Goal: Transaction & Acquisition: Purchase product/service

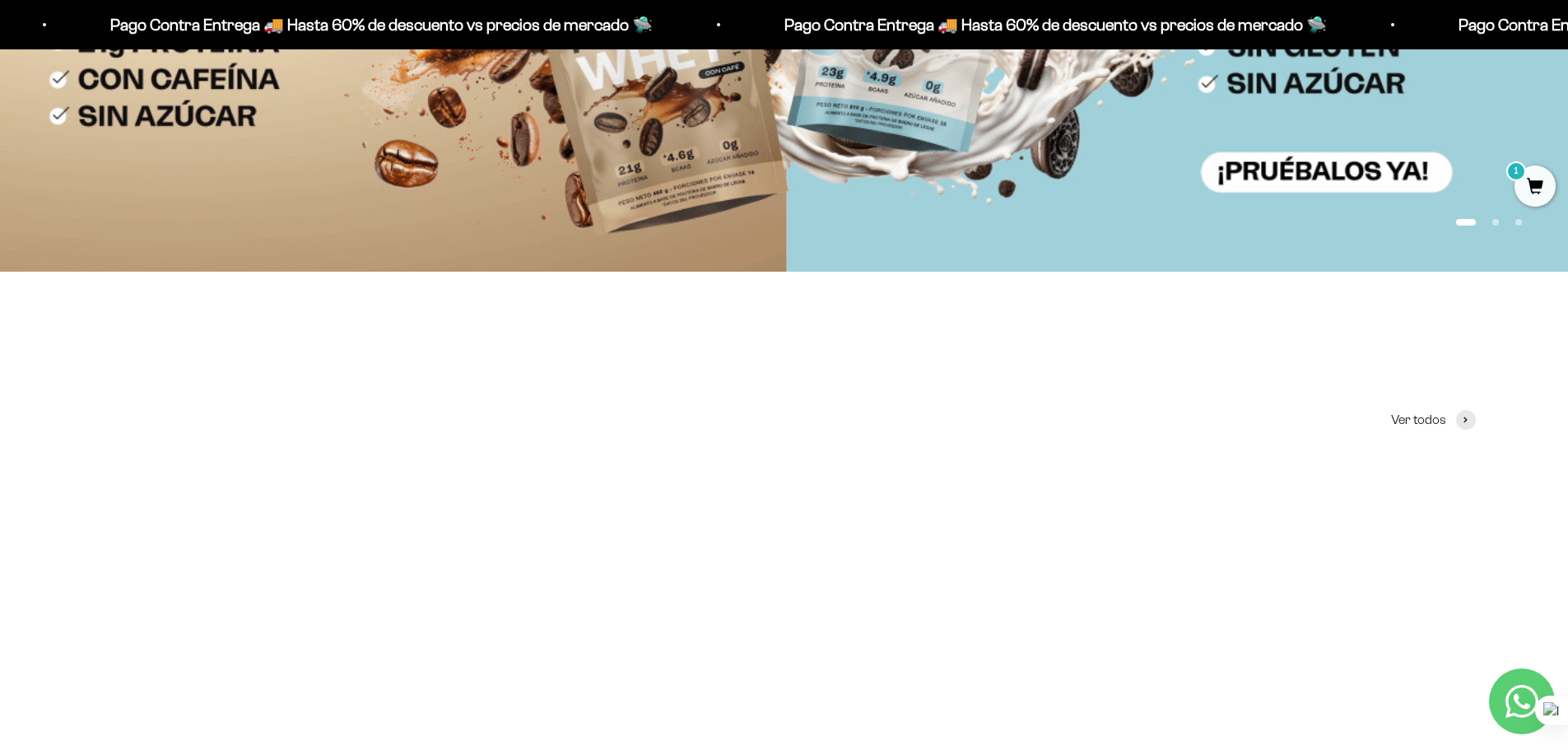
scroll to position [741, 0]
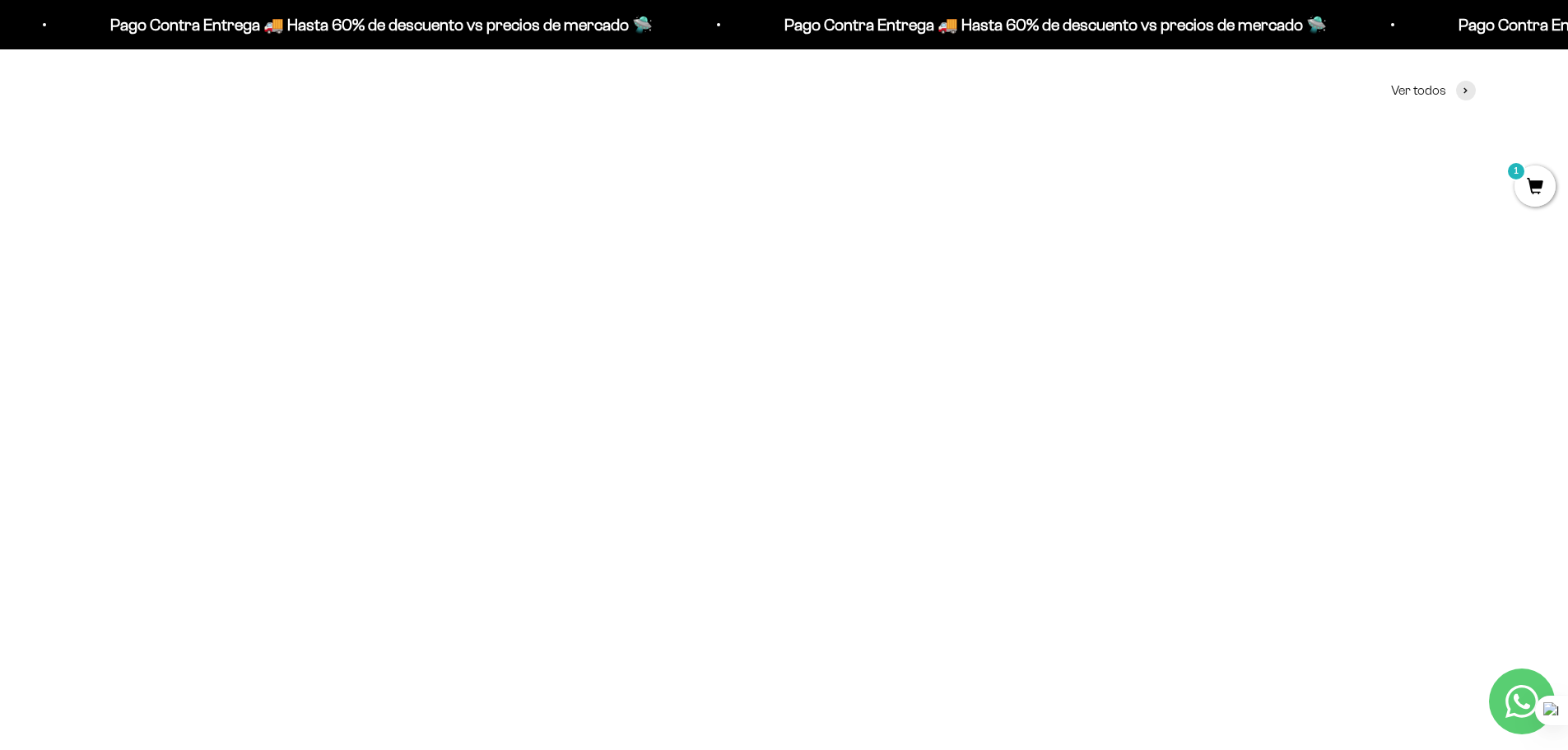
drag, startPoint x: 731, startPoint y: 643, endPoint x: 773, endPoint y: 642, distance: 42.0
click at [773, 642] on span "$57.000,00" at bounding box center [756, 640] width 64 height 14
click at [991, 568] on span at bounding box center [989, 569] width 15 height 19
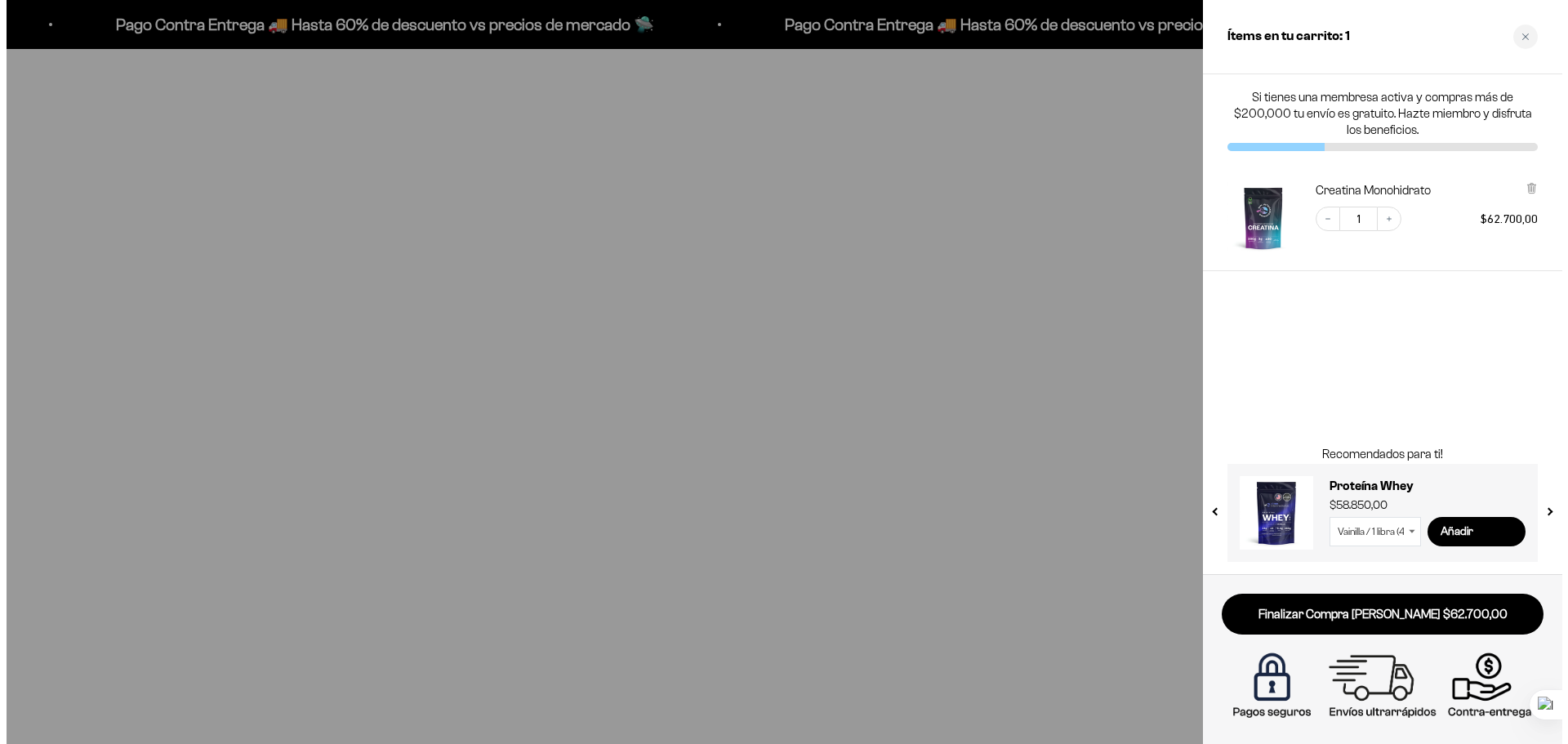
scroll to position [739, 0]
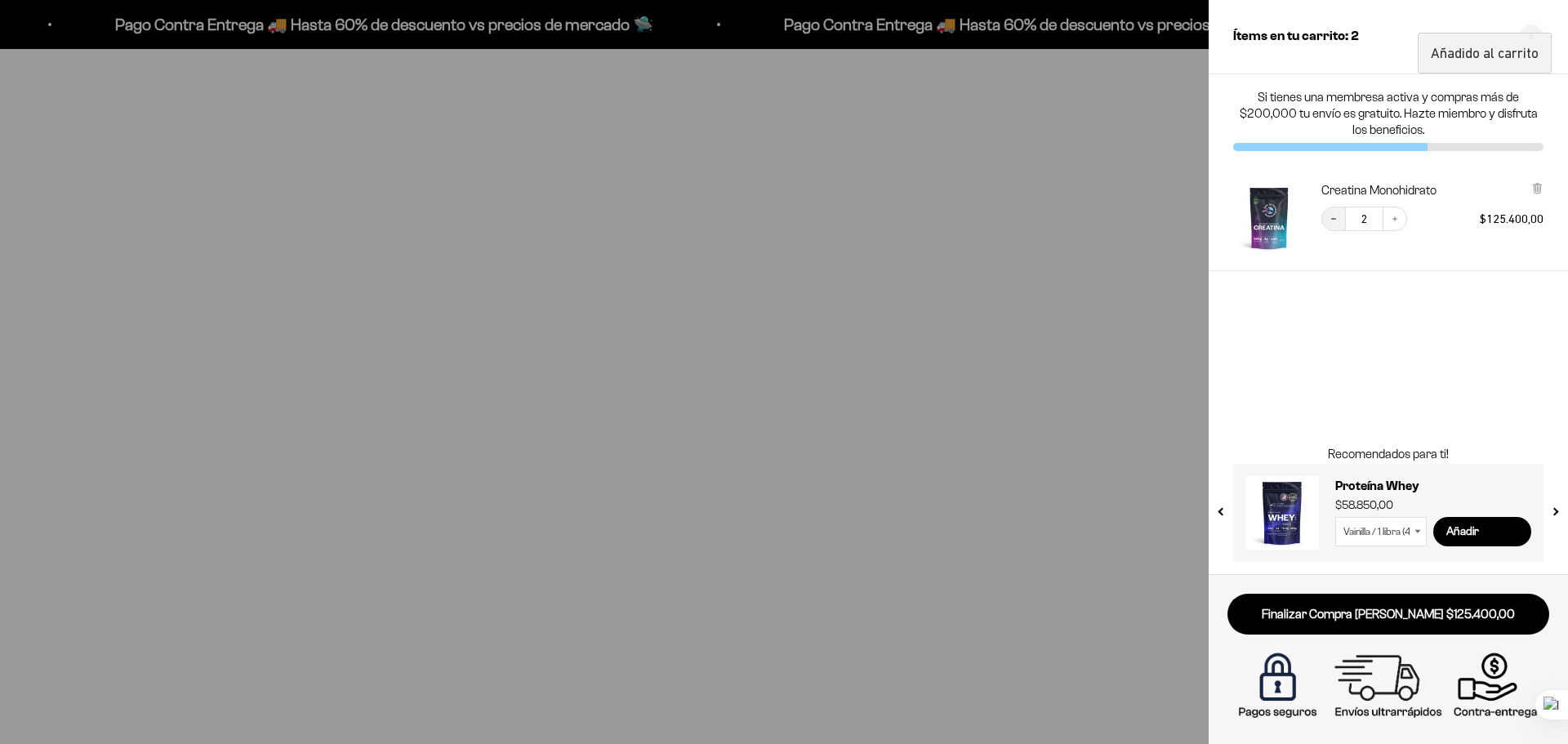
click at [1332, 221] on icon "Decrease quantity" at bounding box center [1334, 219] width 10 height 10
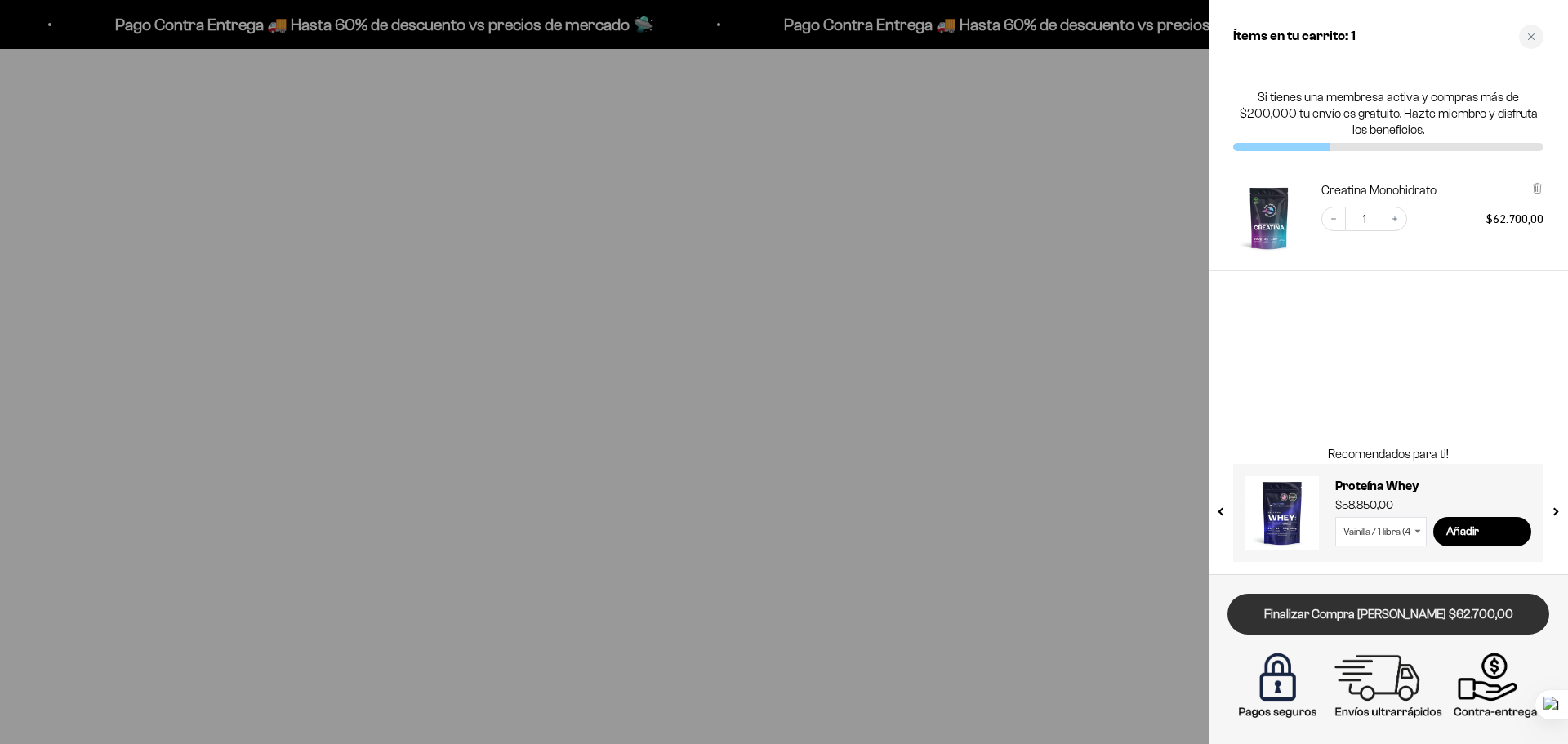
click at [1393, 612] on link "Finalizar Compra Segura $62.700,00" at bounding box center [1388, 614] width 322 height 41
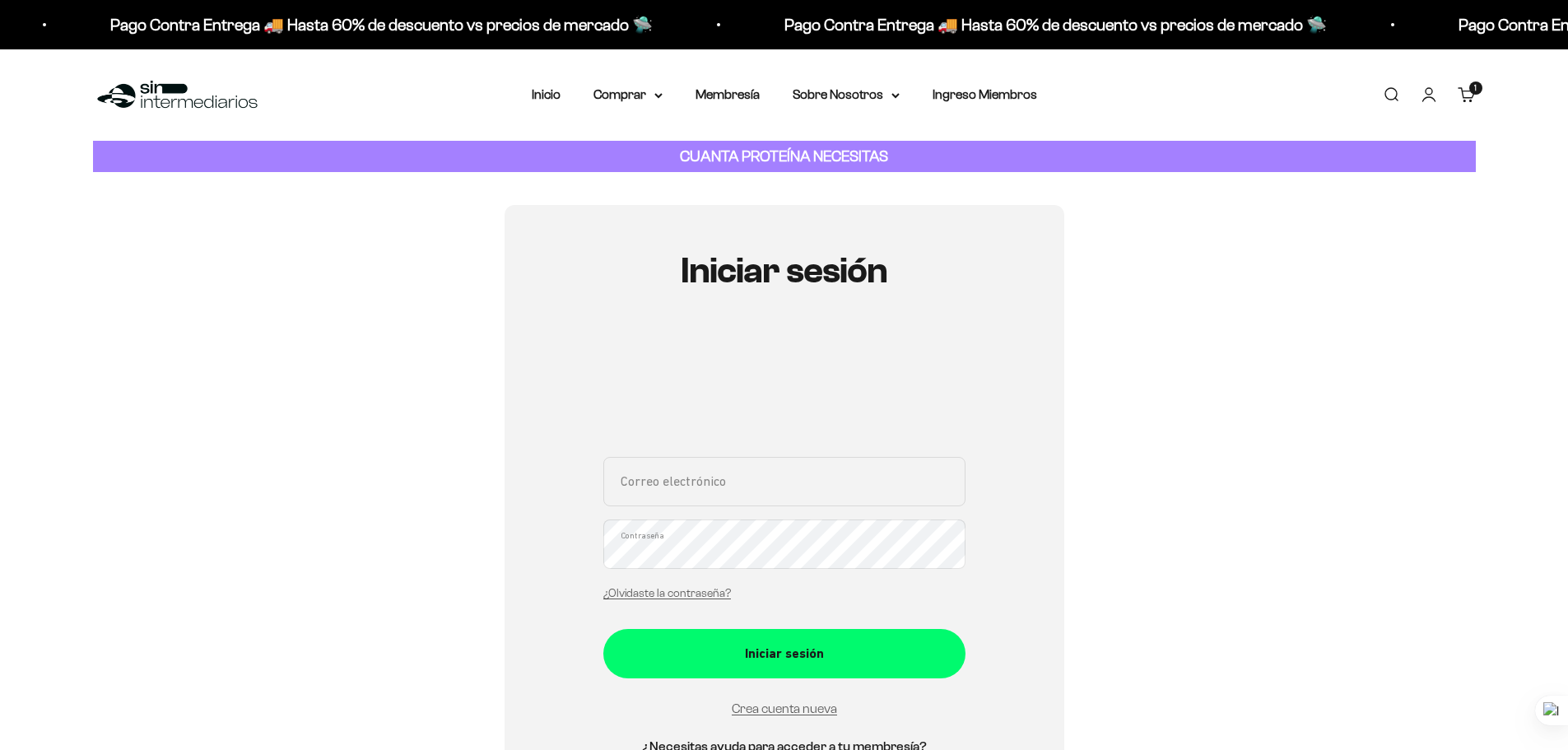
scroll to position [165, 0]
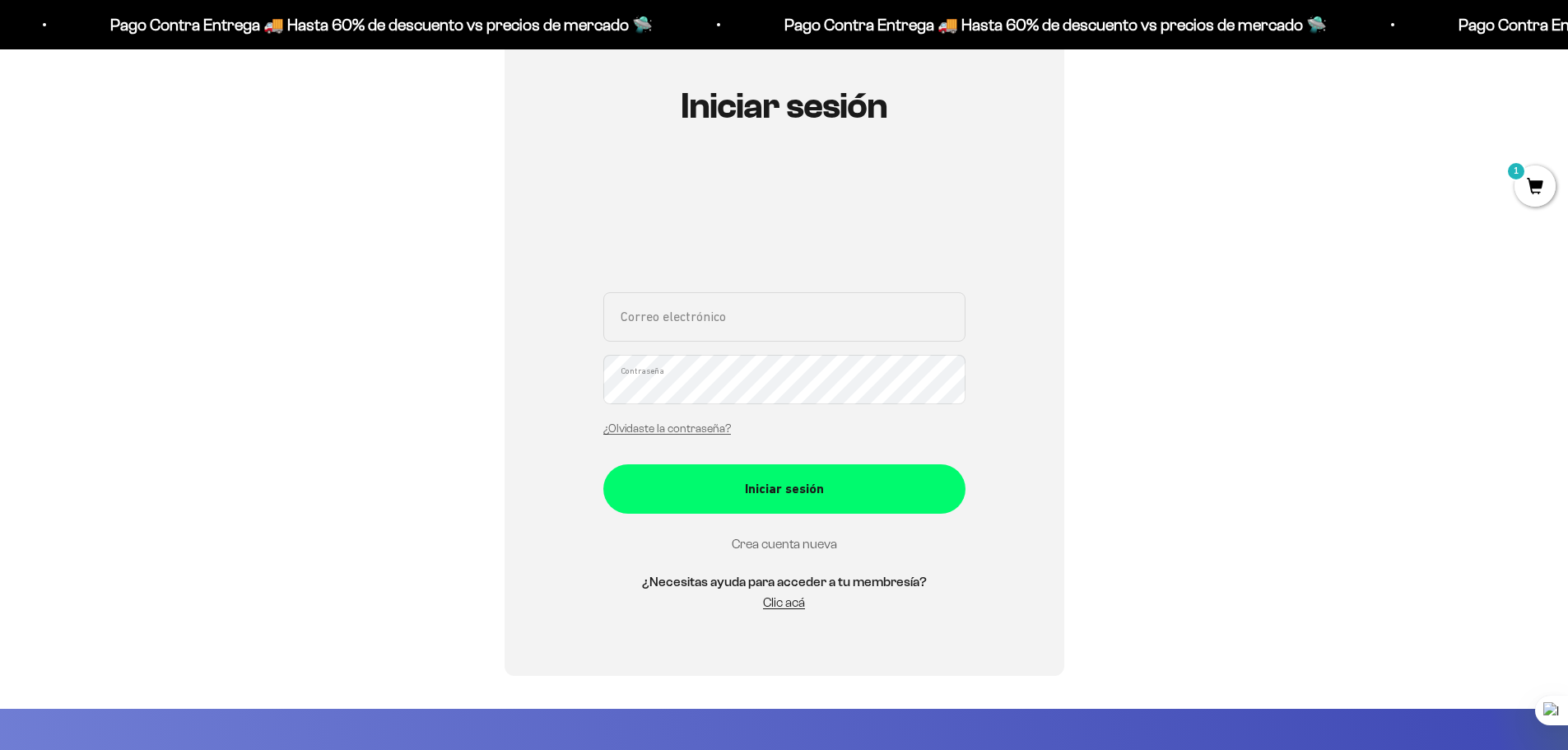
click at [797, 541] on link "Crea cuenta nueva" at bounding box center [784, 543] width 105 height 14
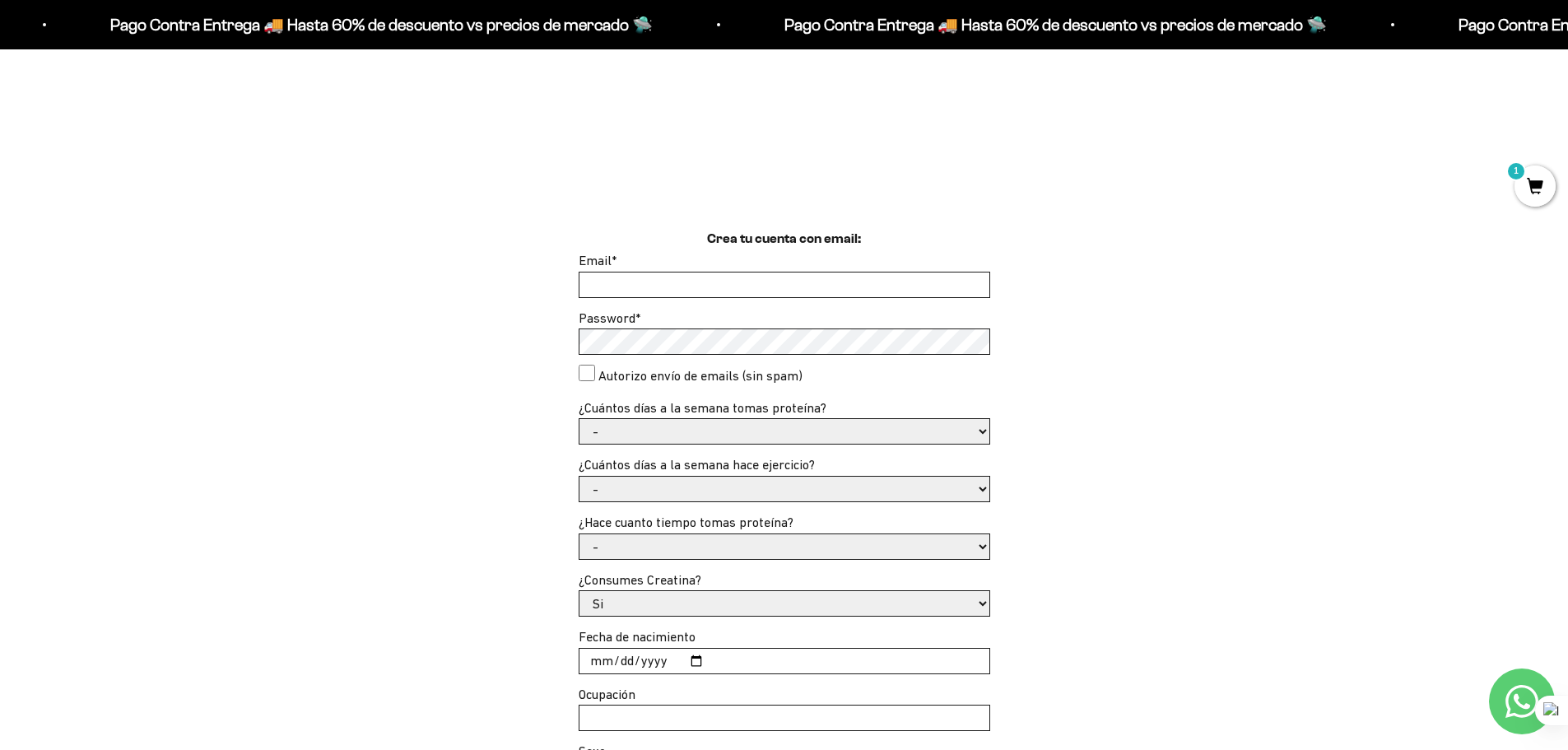
scroll to position [412, 0]
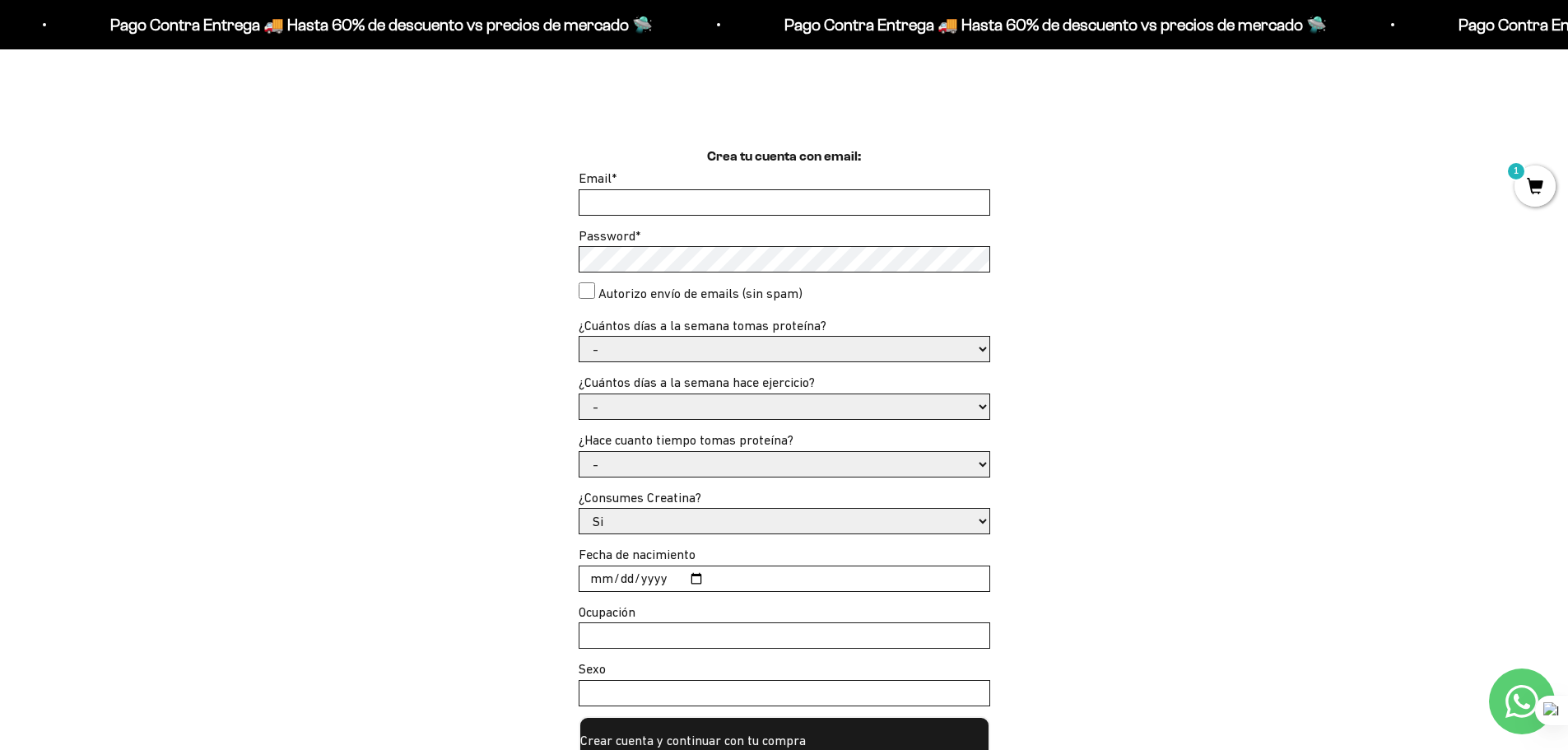
click at [684, 207] on input "Email *" at bounding box center [784, 202] width 410 height 25
click at [681, 206] on input "ramirez_ppr@gmail.com" at bounding box center [784, 202] width 410 height 25
type input "[PERSON_NAME][EMAIL_ADDRESS][DOMAIN_NAME]"
click at [573, 255] on div "Crea tu cuenta con email: Email * ramirez_ppr@hotmail.com Password * Autorizo e…" at bounding box center [784, 456] width 1383 height 619
click at [976, 349] on select "- 1 o 2 3 a 5 6 o 7" at bounding box center [784, 349] width 410 height 25
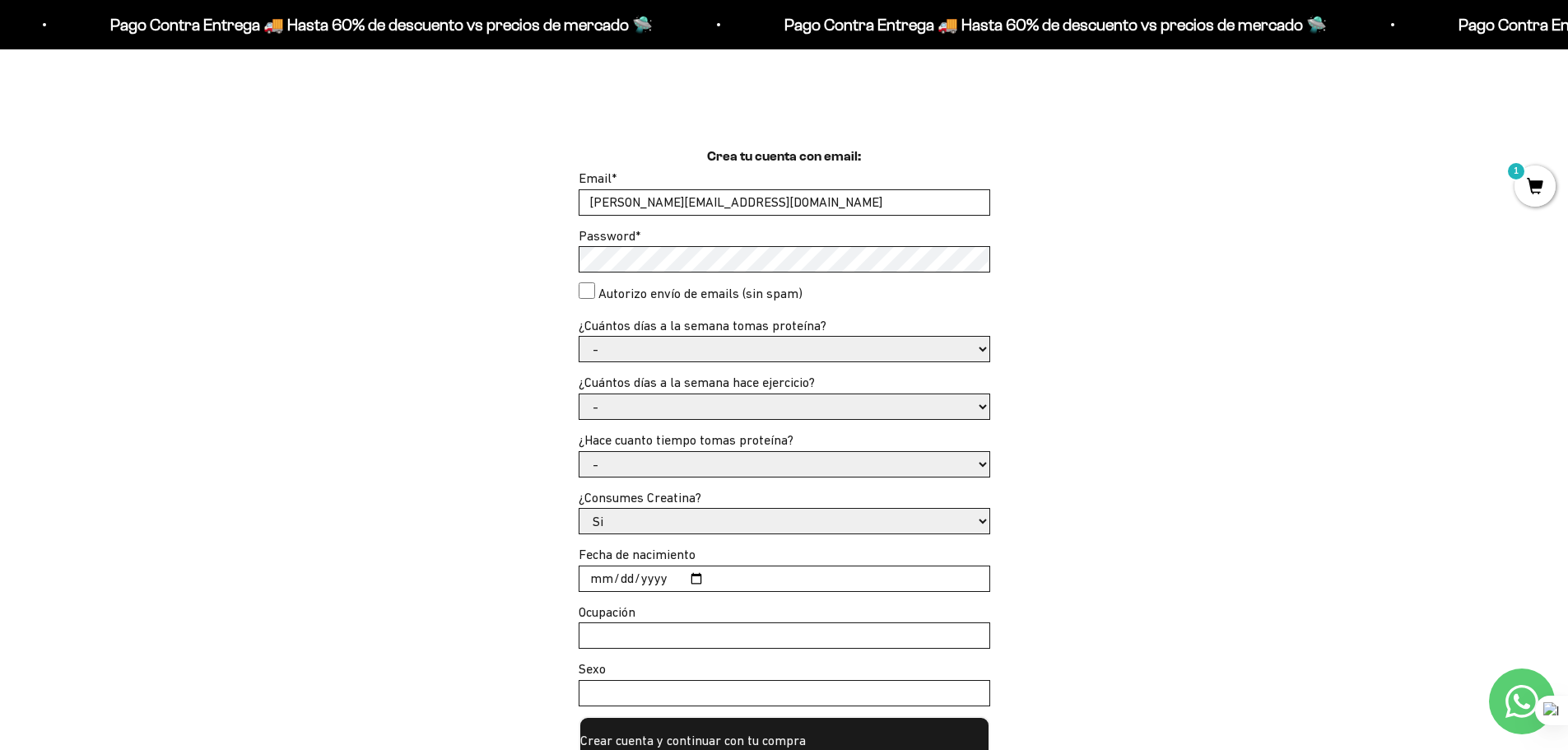
select select "3 a 5"
click at [580, 337] on select "- 1 o 2 3 a 5 6 o 7" at bounding box center [784, 349] width 410 height 25
click at [984, 404] on select "- No hago 1 a 2 días 3 a 5 días 6 o 7 días" at bounding box center [784, 406] width 410 height 25
select select "3 a 5 días"
click at [580, 395] on select "- No hago 1 a 2 días 3 a 5 días 6 o 7 días" at bounding box center [784, 406] width 410 height 25
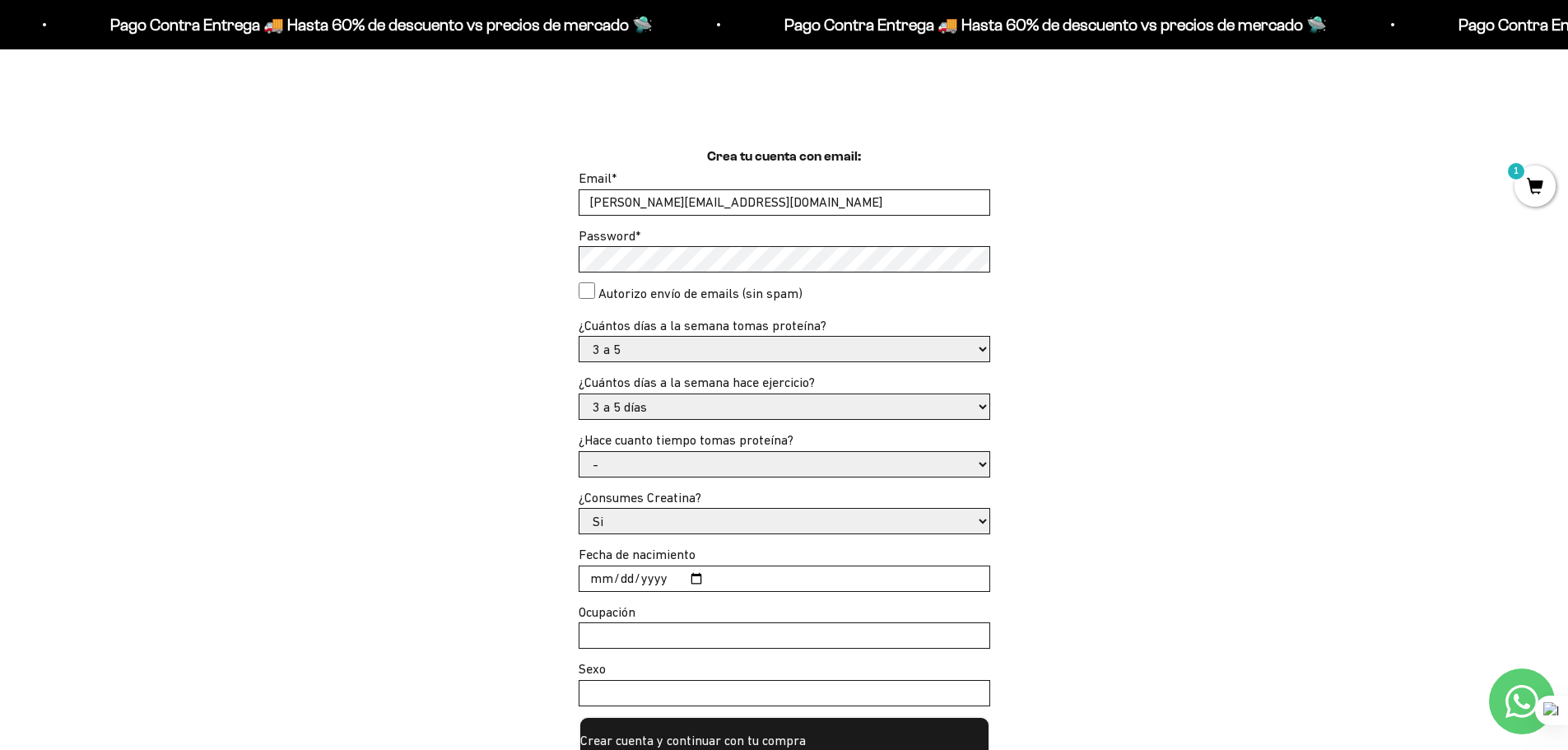
click at [980, 465] on select "- Apenas estoy empezando Menos de 6 meses Más de 6 meses Hace más de un año" at bounding box center [784, 464] width 410 height 25
select select "Hace más de un año"
click at [580, 452] on select "- Apenas estoy empezando Menos de 6 meses Más de 6 meses Hace más de un año" at bounding box center [784, 464] width 410 height 25
click at [982, 463] on select "- Apenas estoy empezando Menos de 6 meses Más de 6 meses Hace más de un año" at bounding box center [784, 464] width 410 height 25
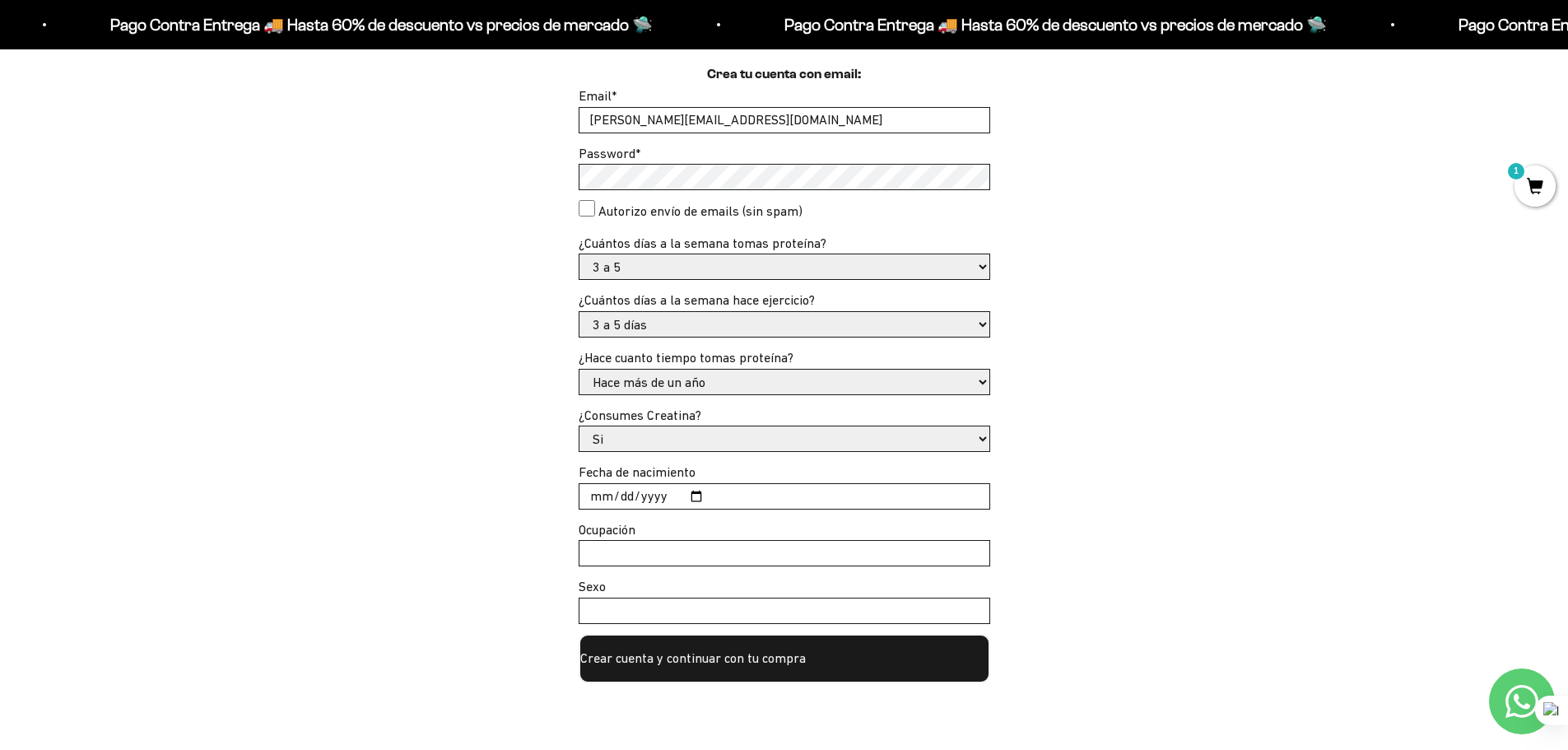
scroll to position [577, 0]
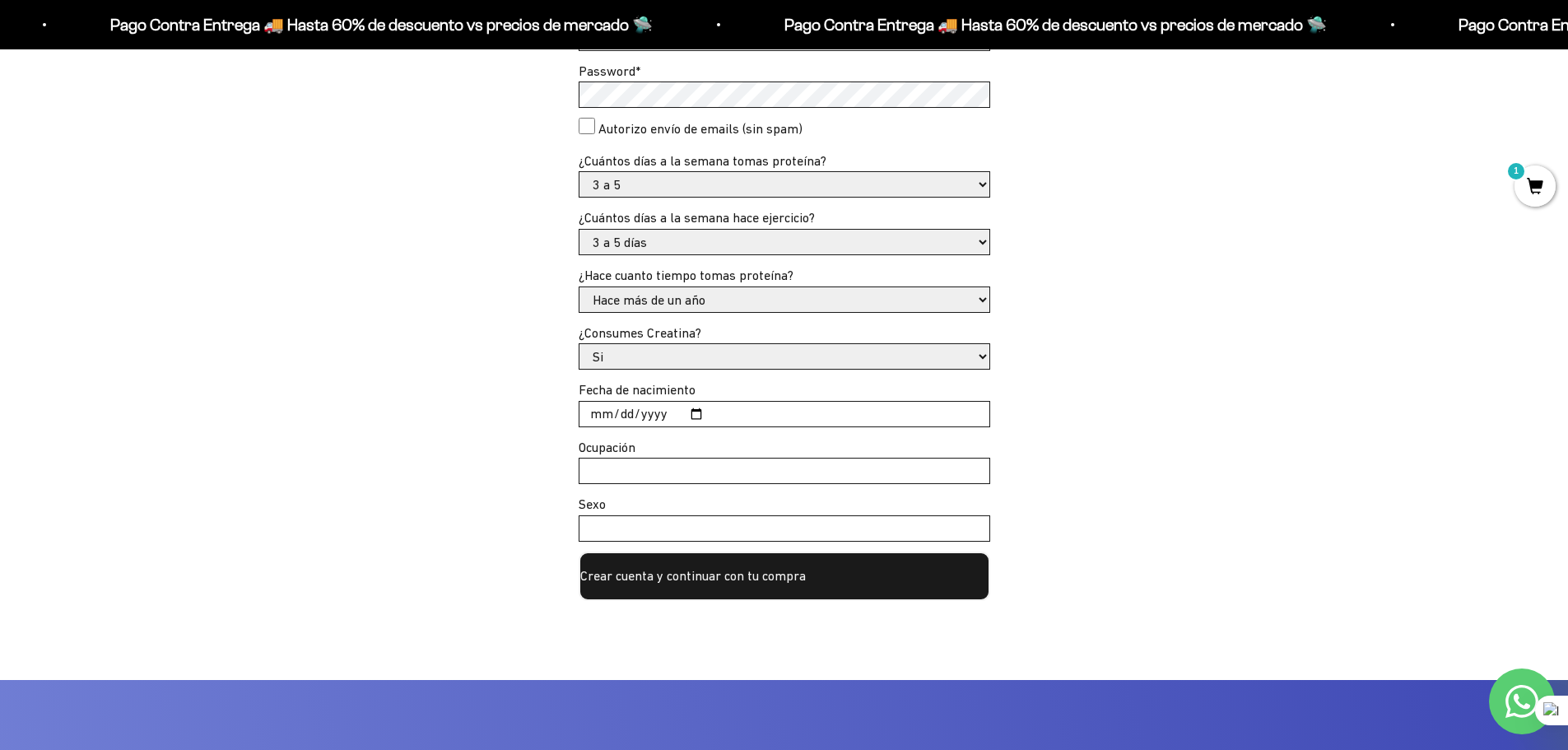
click at [600, 415] on input "Fecha de nacimiento" at bounding box center [784, 414] width 410 height 25
type input "1972-03-29"
click at [678, 467] on input "Ocupación" at bounding box center [784, 470] width 410 height 25
type input "Diseñador Gráfico"
click at [727, 529] on input "Sexo" at bounding box center [784, 528] width 410 height 25
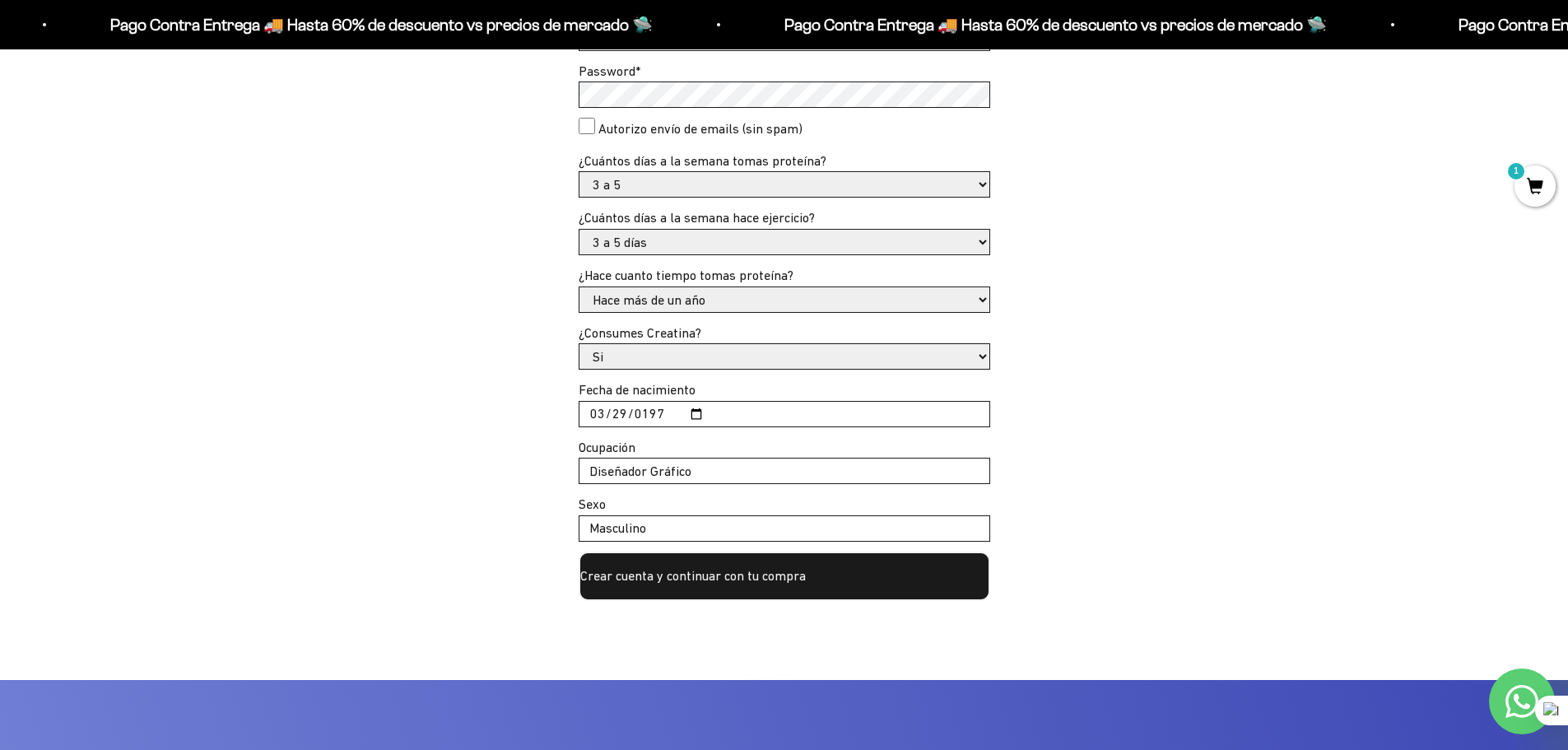
type input "Masculino"
click at [1131, 526] on div "Crea tu cuenta con email: Email * ramirez_ppr@hotmail.com Password * Autorizo e…" at bounding box center [784, 292] width 1383 height 619
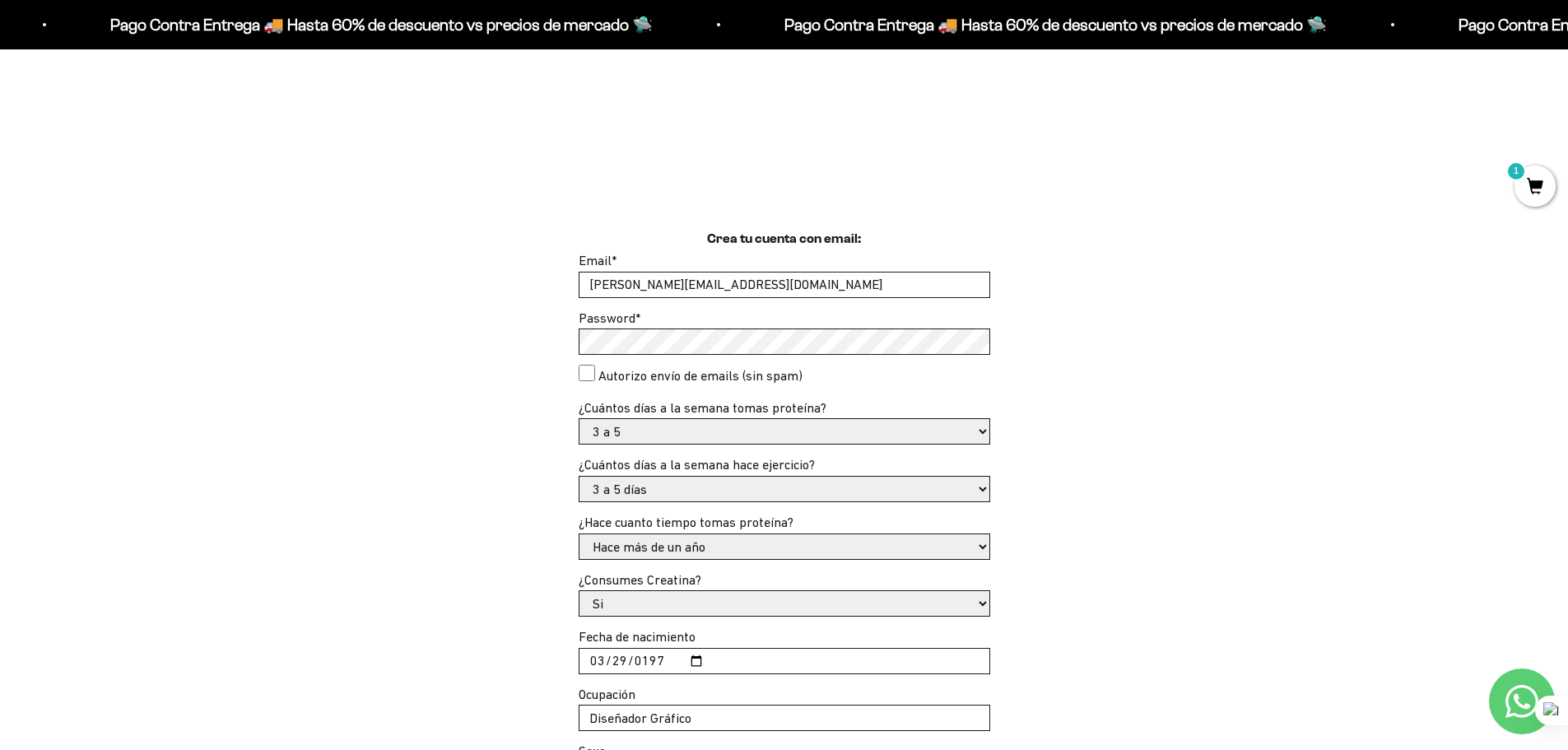
click at [588, 375] on consent"] "Autorizo envío de emails (sin spam)" at bounding box center [586, 372] width 16 height 16
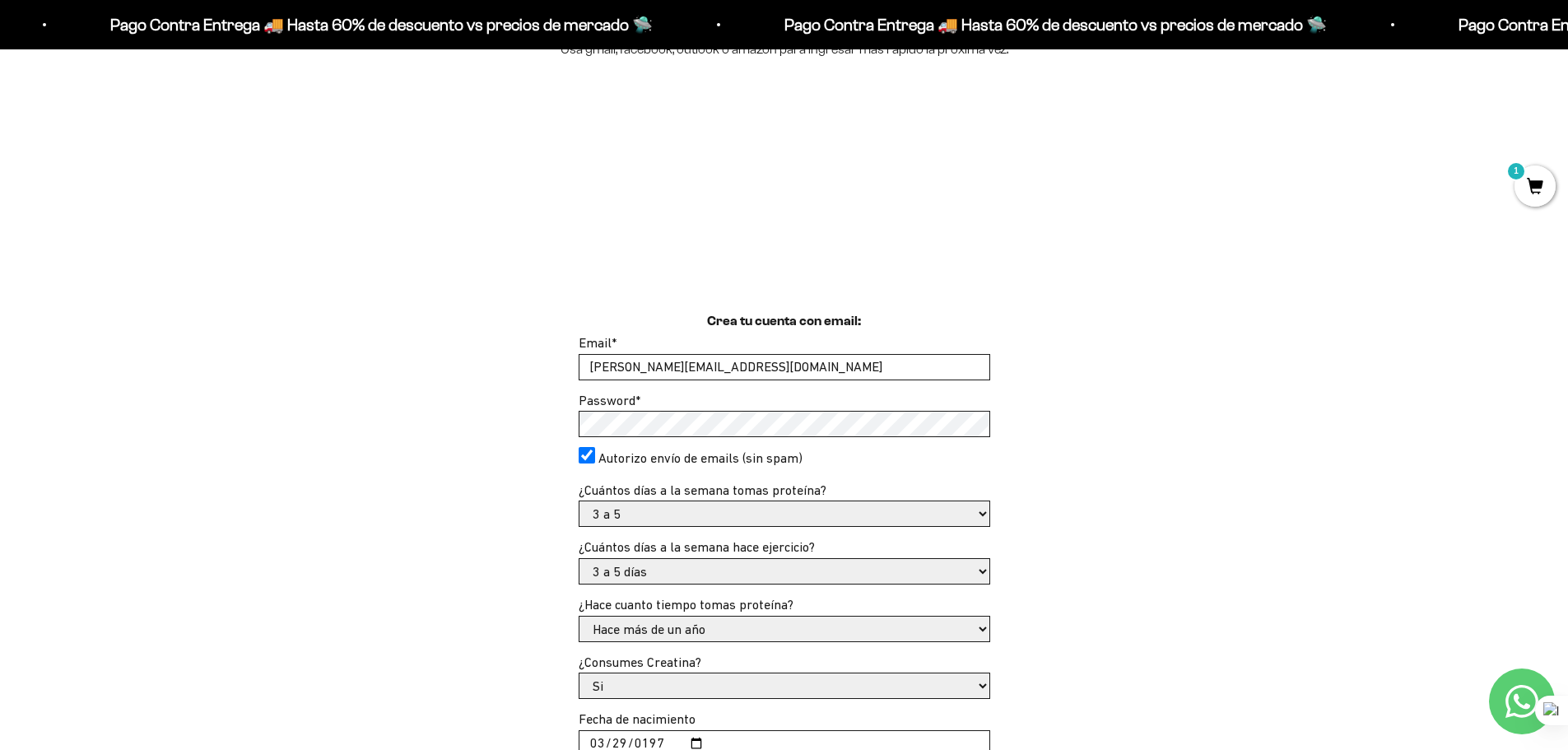
click at [592, 454] on consent"] "Autorizo envío de emails (sin spam)" at bounding box center [586, 455] width 16 height 16
checkbox consent"] "false"
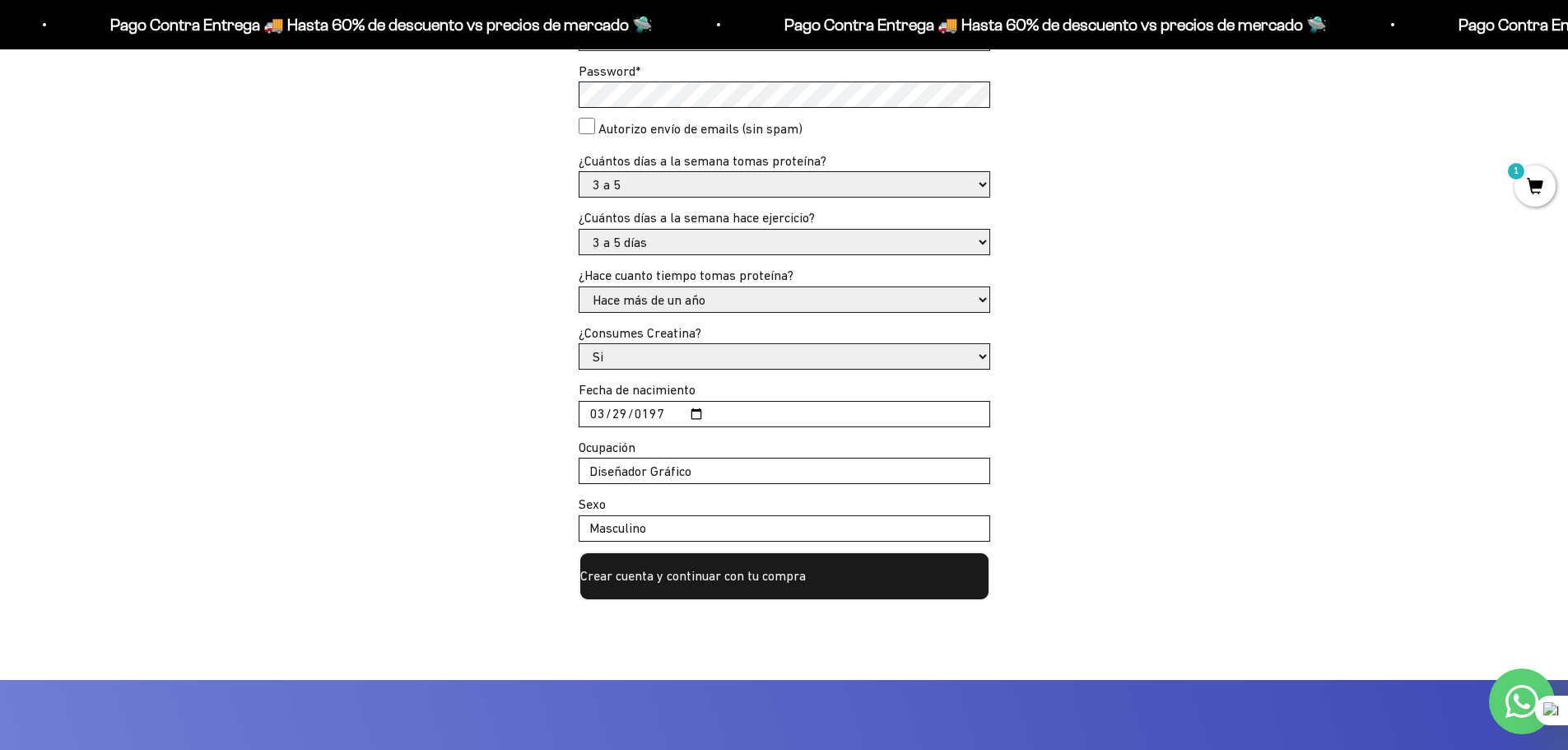
click at [772, 576] on button "Crear cuenta y continuar con tu compra" at bounding box center [784, 577] width 411 height 49
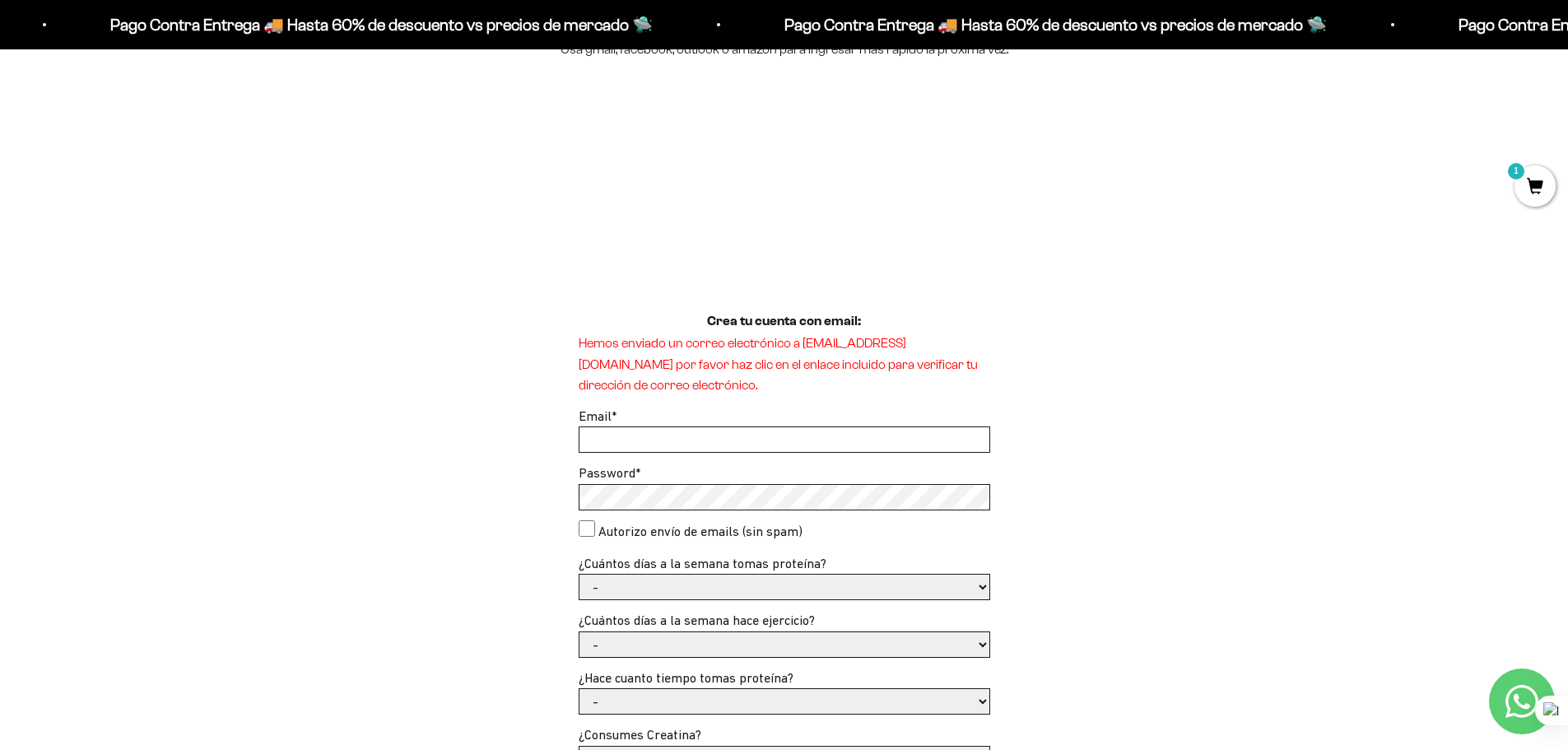
scroll to position [329, 0]
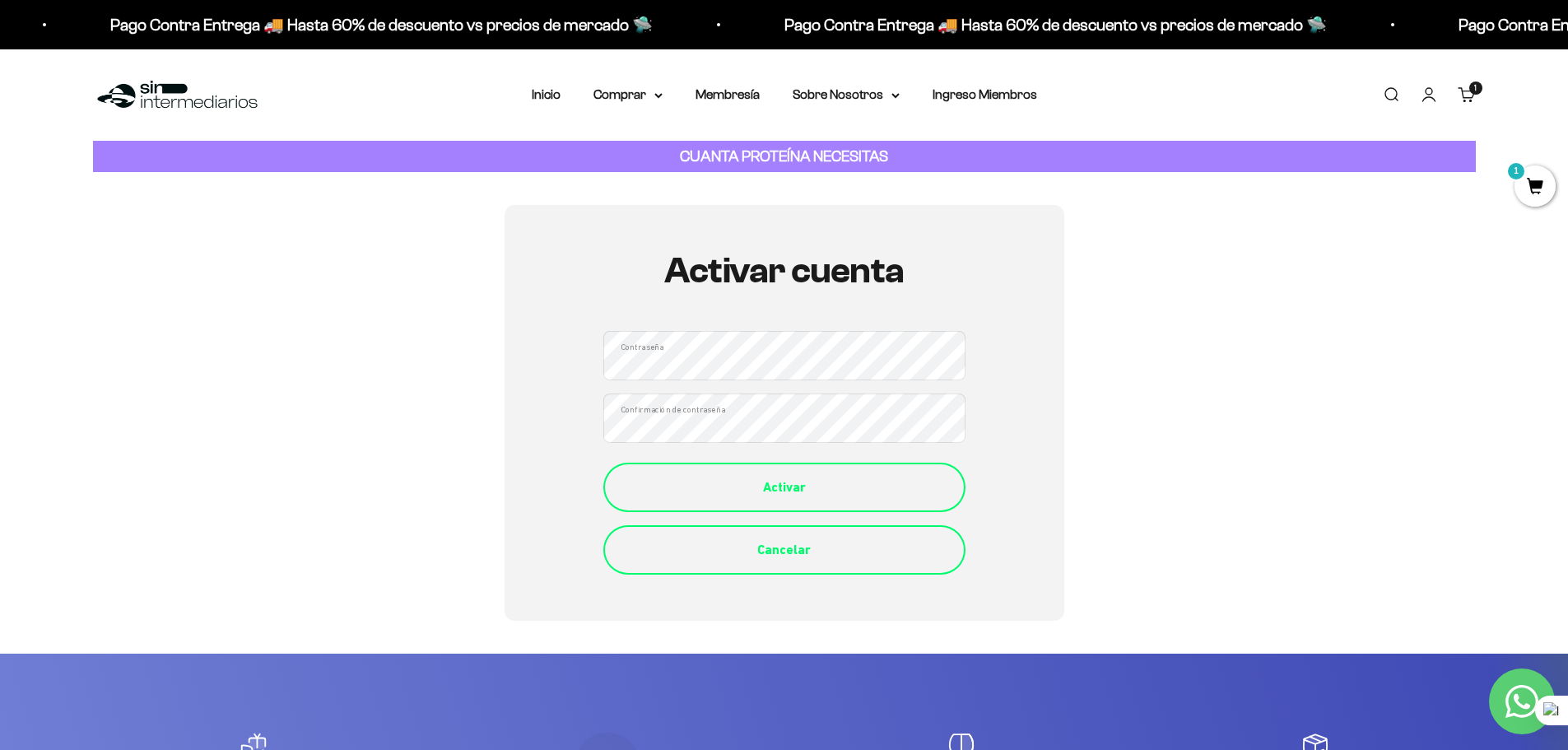
click at [795, 497] on div "Activar" at bounding box center [784, 487] width 297 height 21
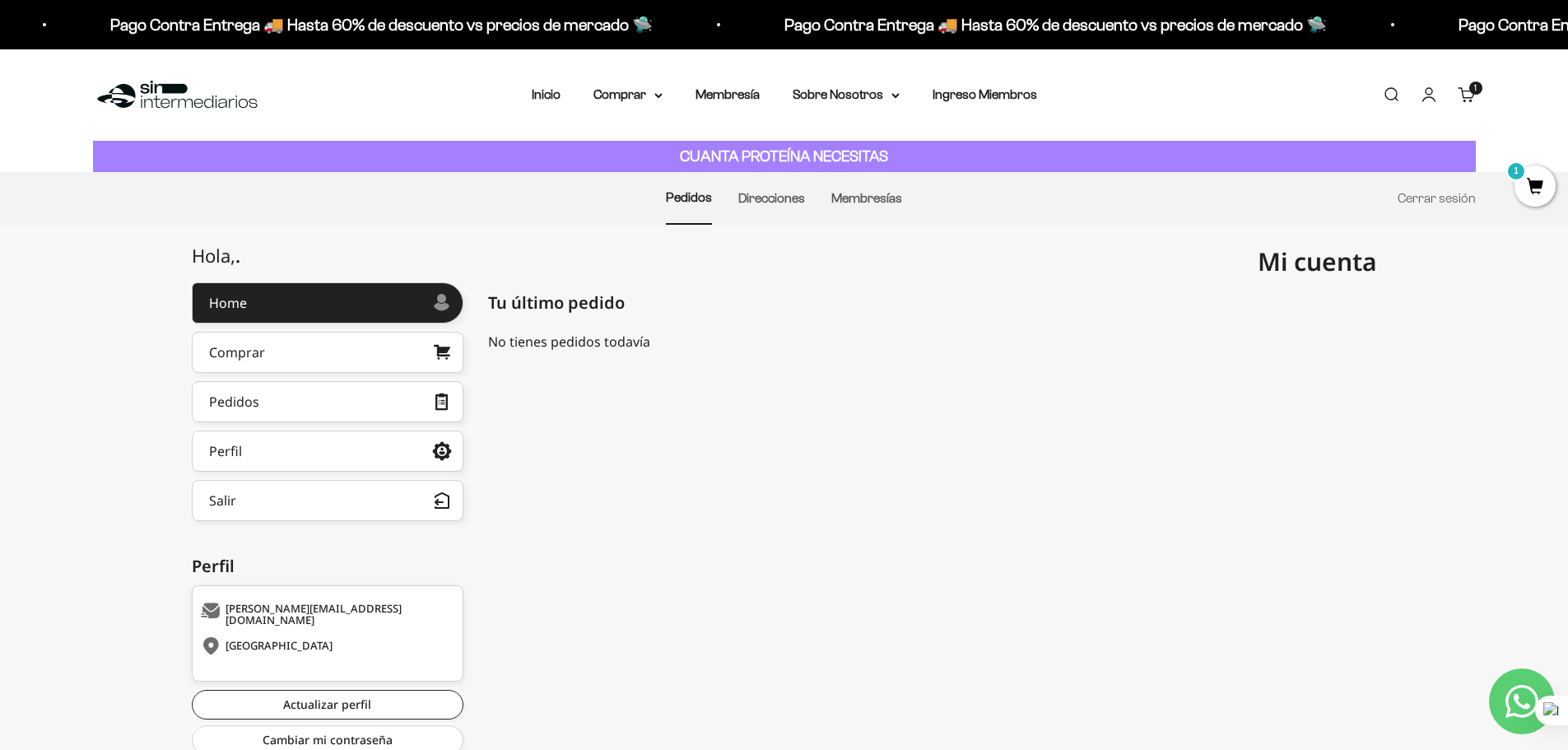
click at [1540, 185] on span "1" at bounding box center [1535, 186] width 41 height 41
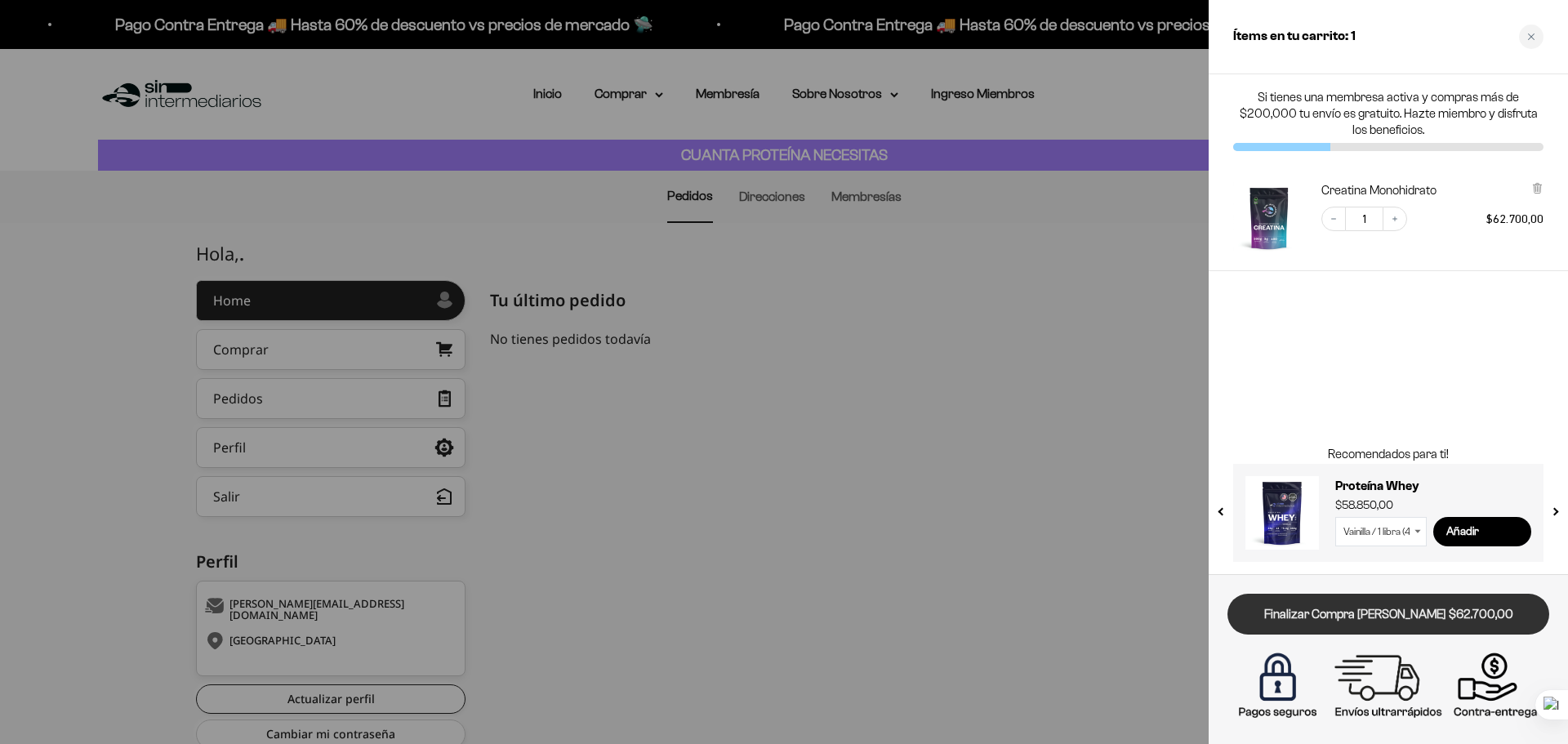
click at [1370, 617] on link "Finalizar Compra Segura $62.700,00" at bounding box center [1388, 614] width 322 height 41
